Goal: Task Accomplishment & Management: Manage account settings

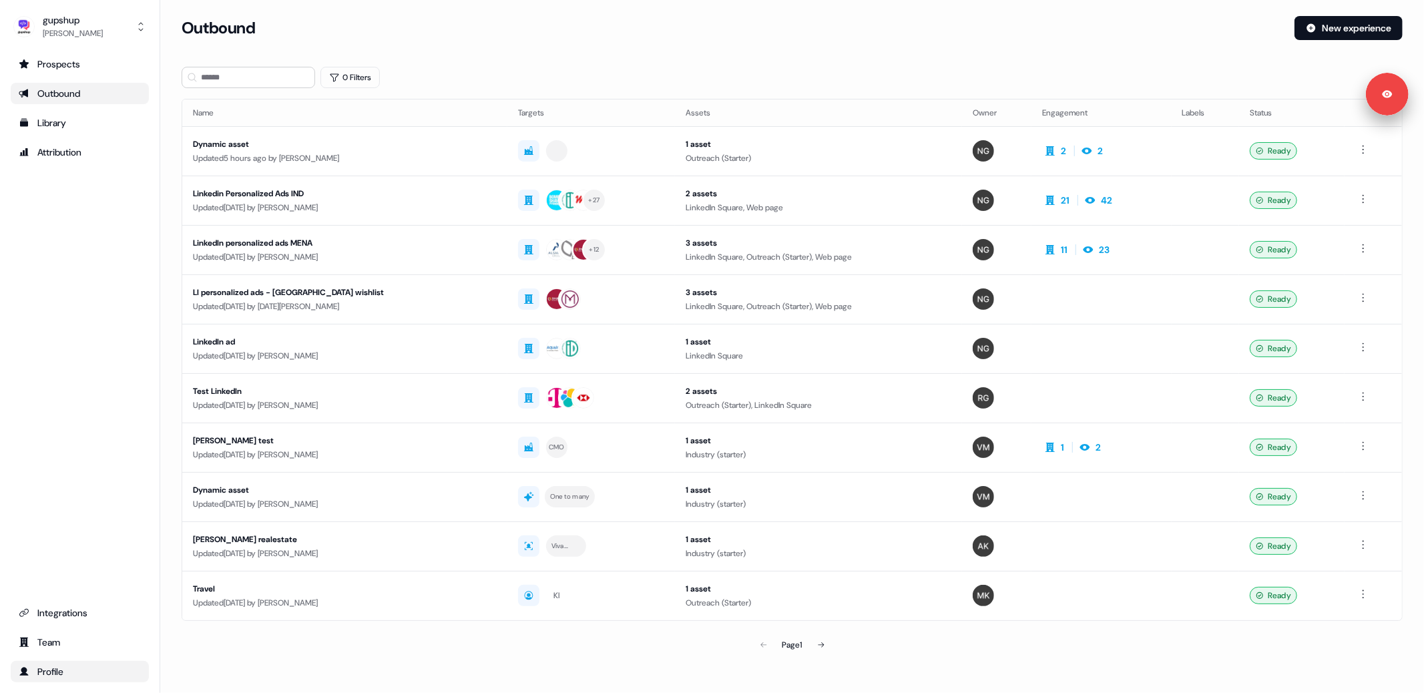
click at [101, 679] on link "Profile" at bounding box center [80, 671] width 138 height 21
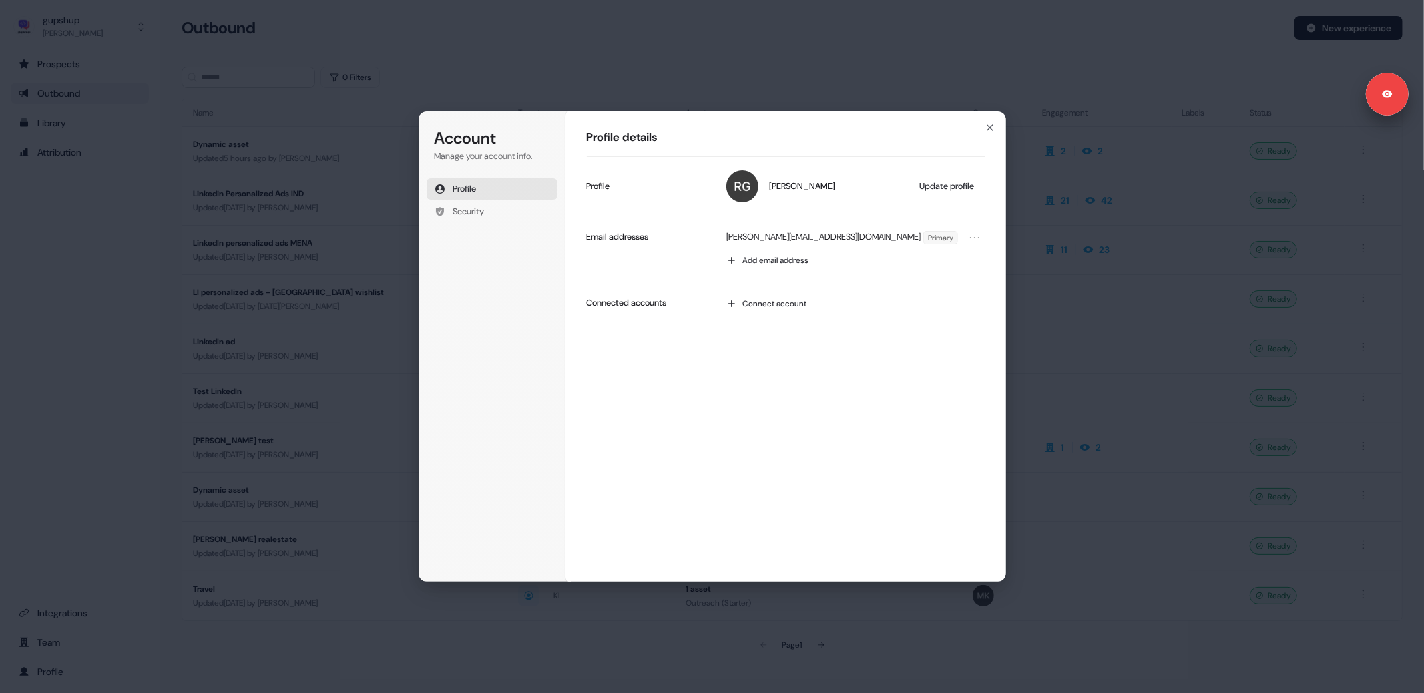
click at [347, 310] on div "Account Manage your account info. Profile Security Account Profile details [PER…" at bounding box center [712, 346] width 1424 height 693
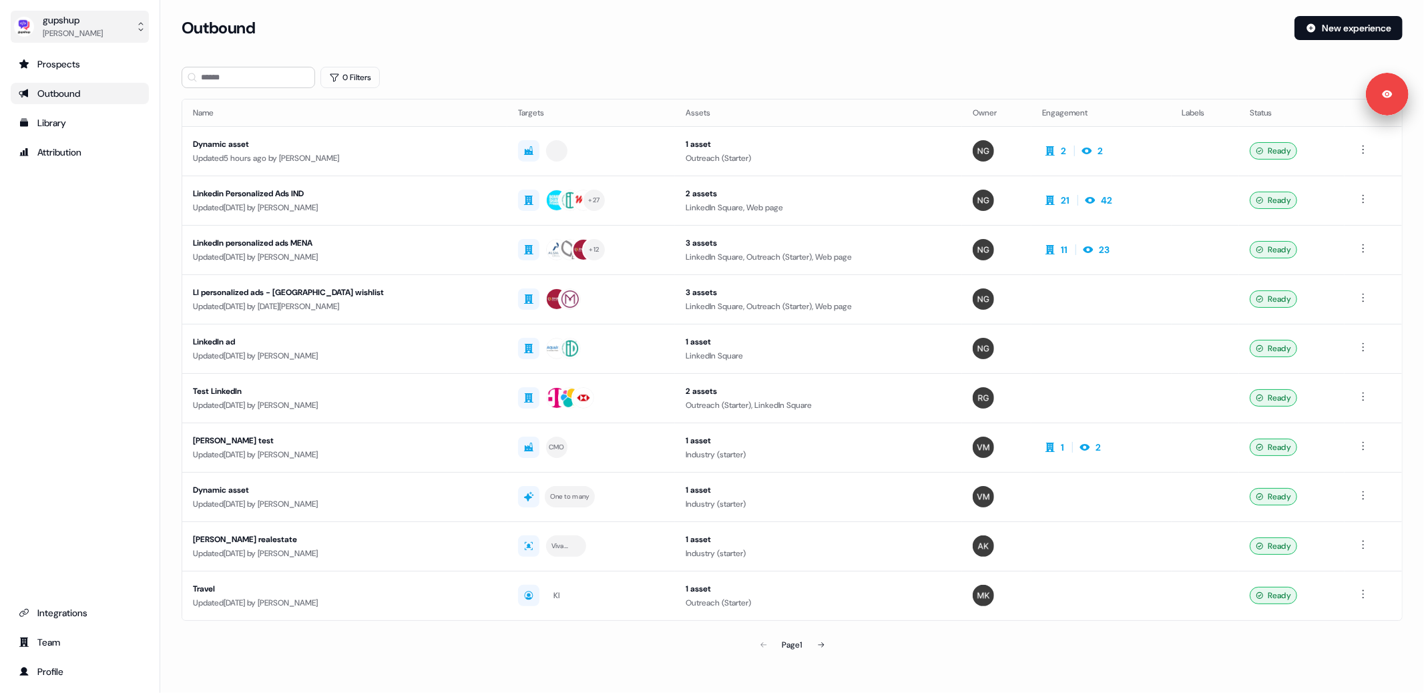
click at [130, 33] on button "gupshup [PERSON_NAME]" at bounding box center [80, 27] width 138 height 32
click at [82, 114] on div "Logout" at bounding box center [79, 111] width 127 height 24
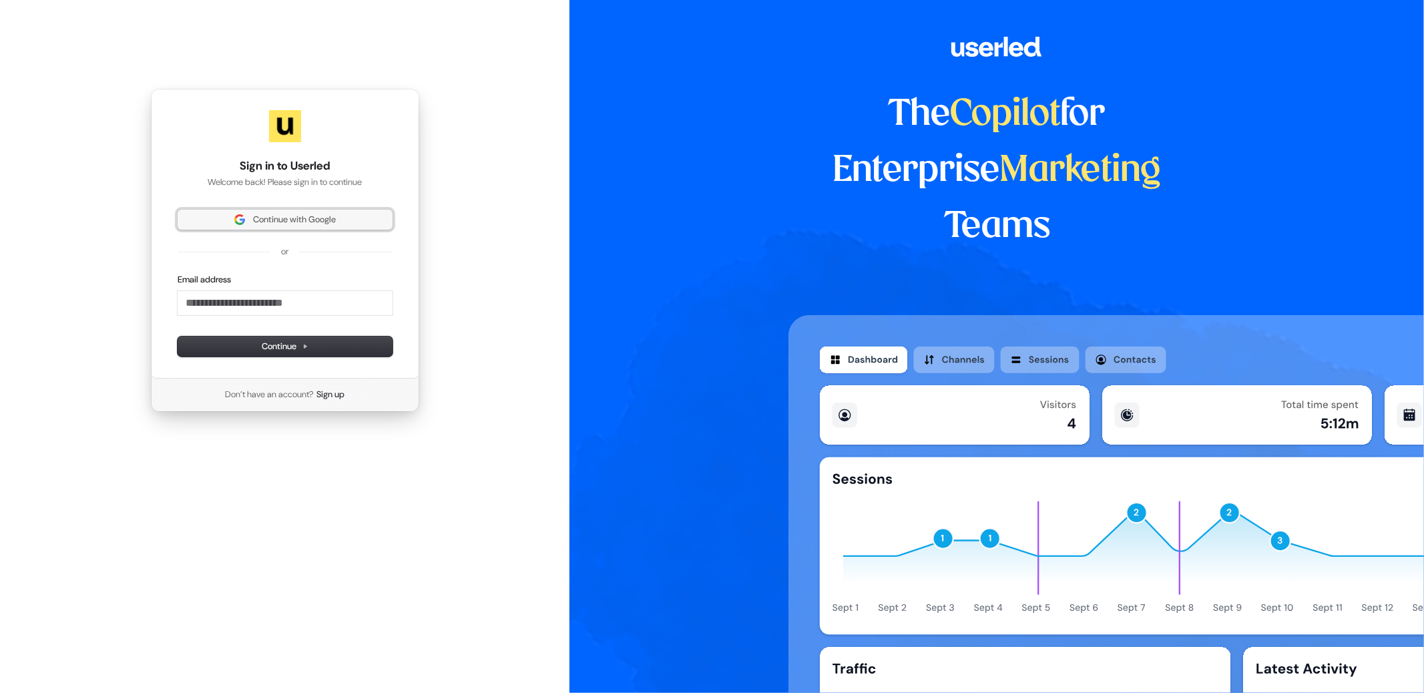
click at [246, 228] on button "Continue with Google" at bounding box center [285, 220] width 215 height 20
